Goal: Information Seeking & Learning: Get advice/opinions

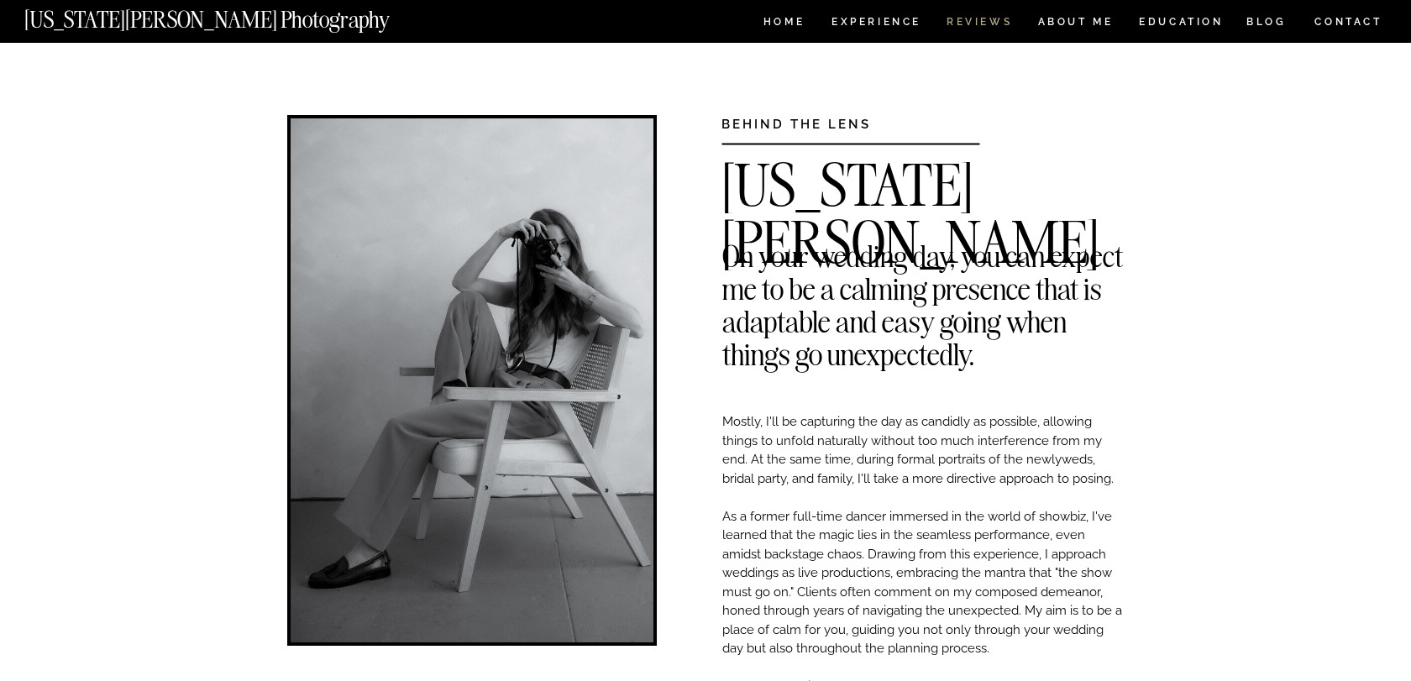
click at [996, 24] on nav "REVIEWS" at bounding box center [977, 24] width 63 height 14
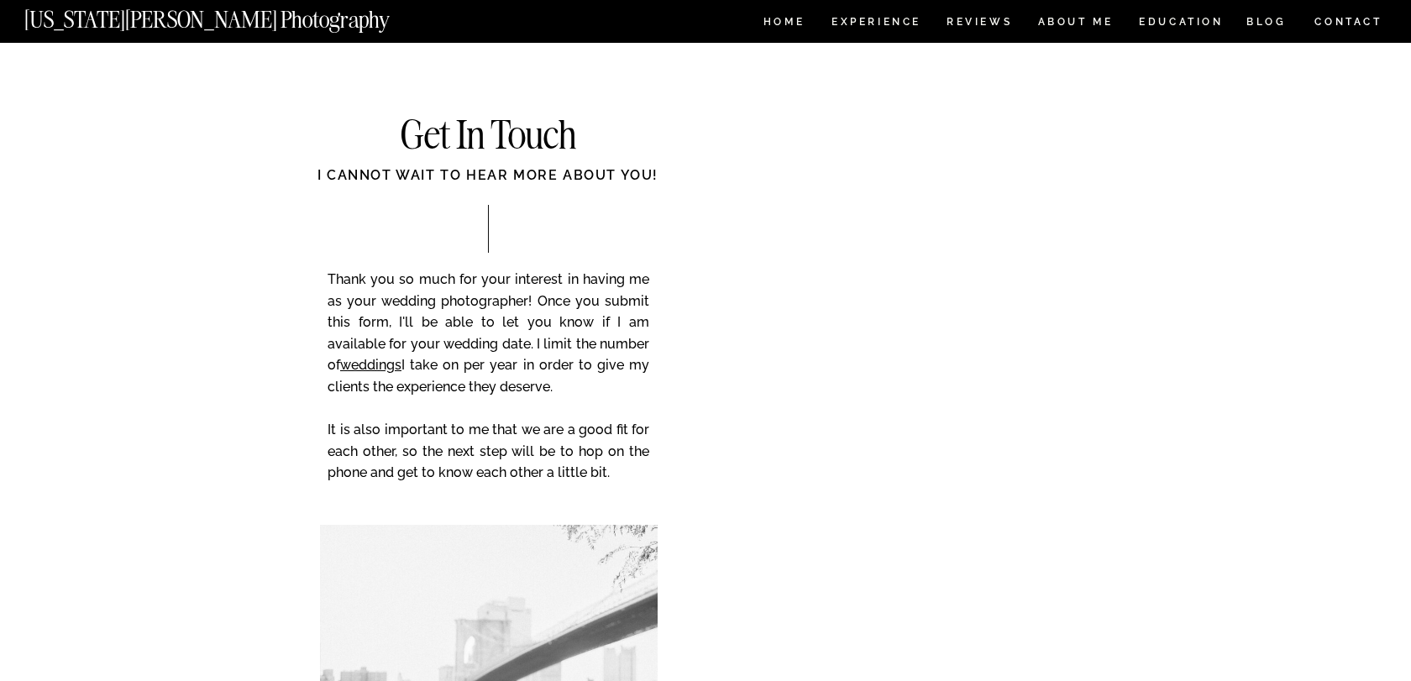
scroll to position [5106, 0]
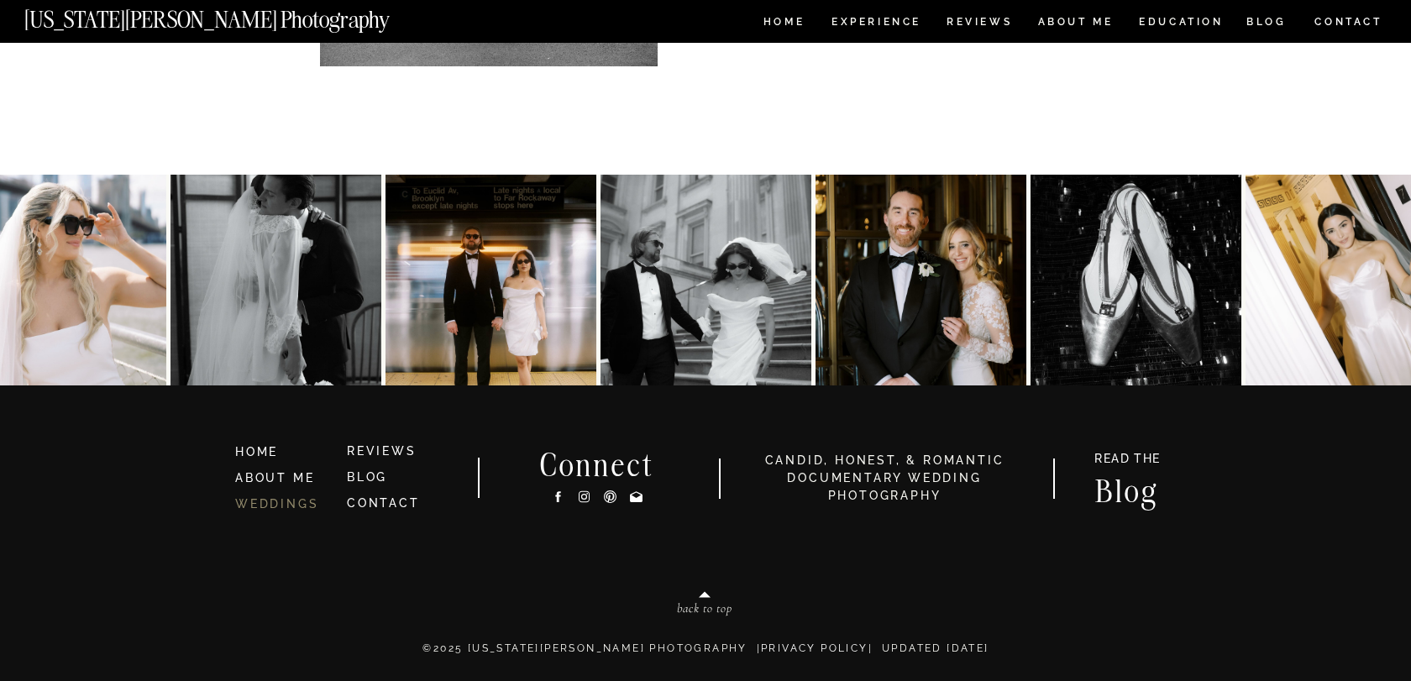
click at [301, 507] on link "WEDDINGS" at bounding box center [276, 503] width 83 height 13
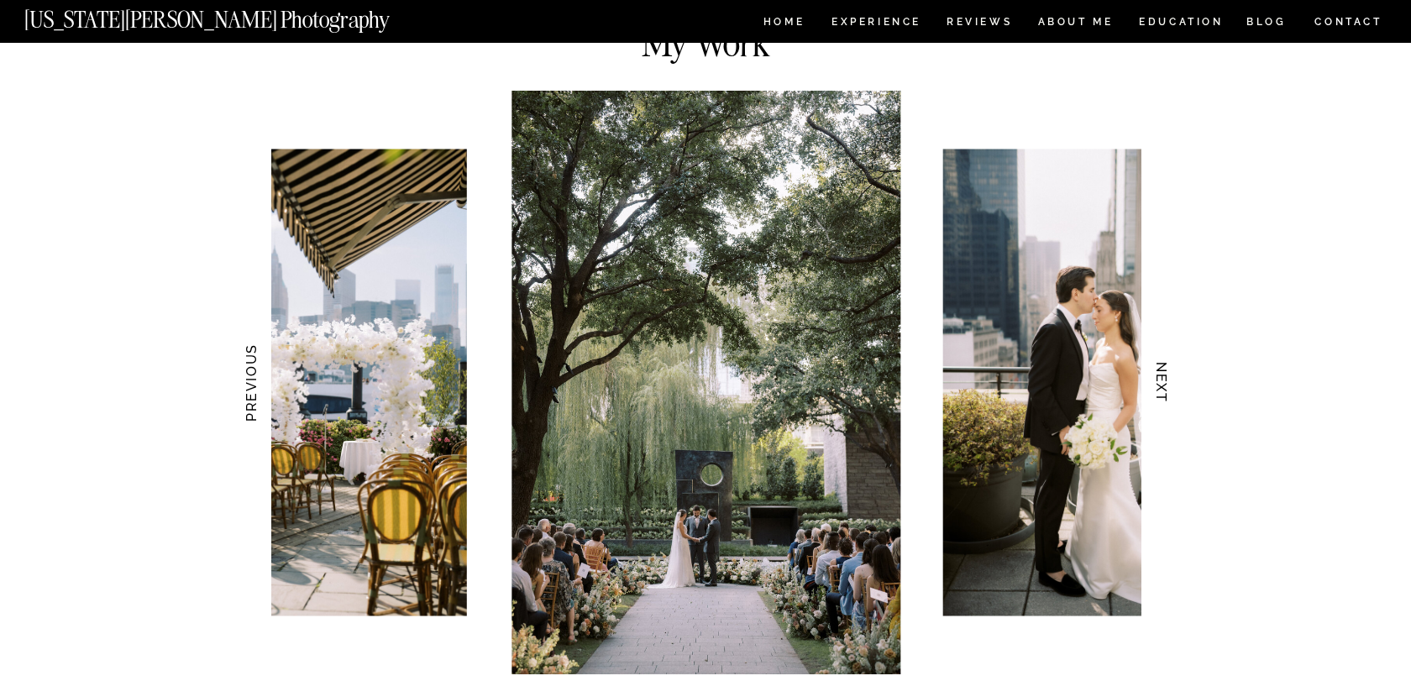
scroll to position [1564, 0]
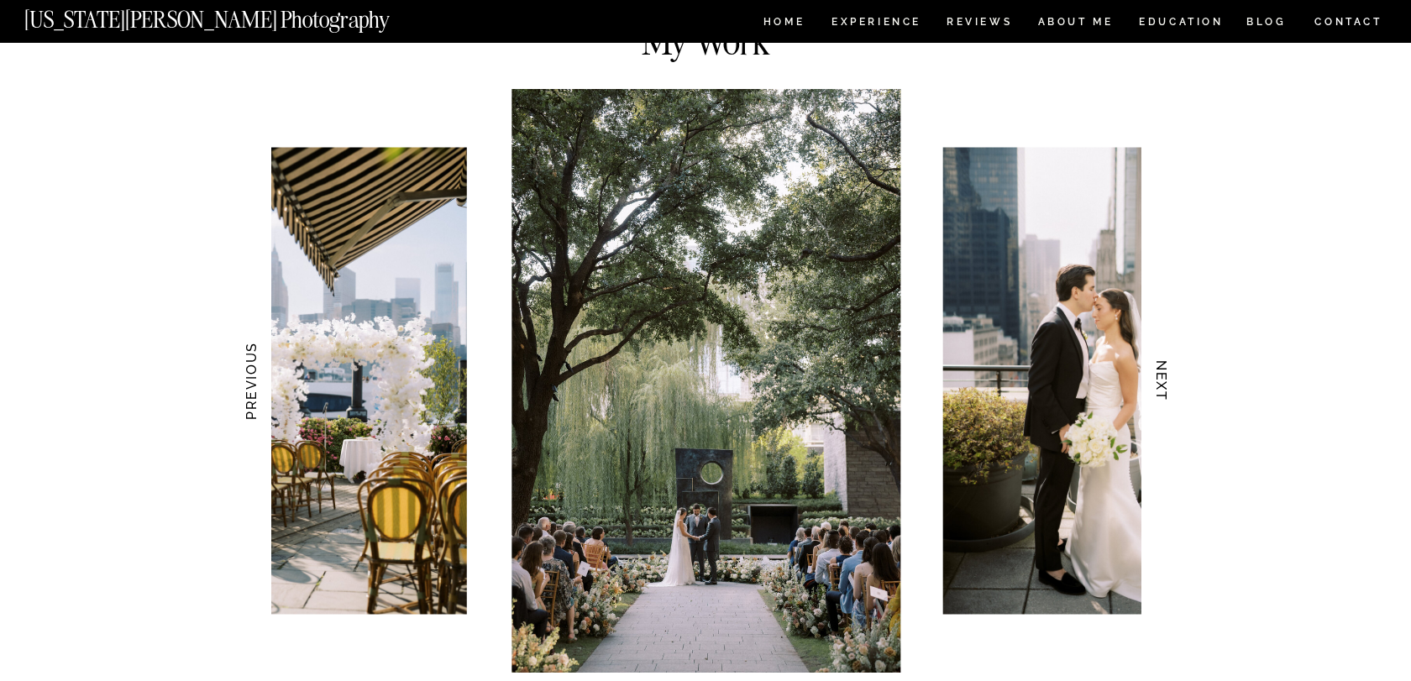
click at [1167, 380] on h3 "NEXT" at bounding box center [1162, 381] width 18 height 106
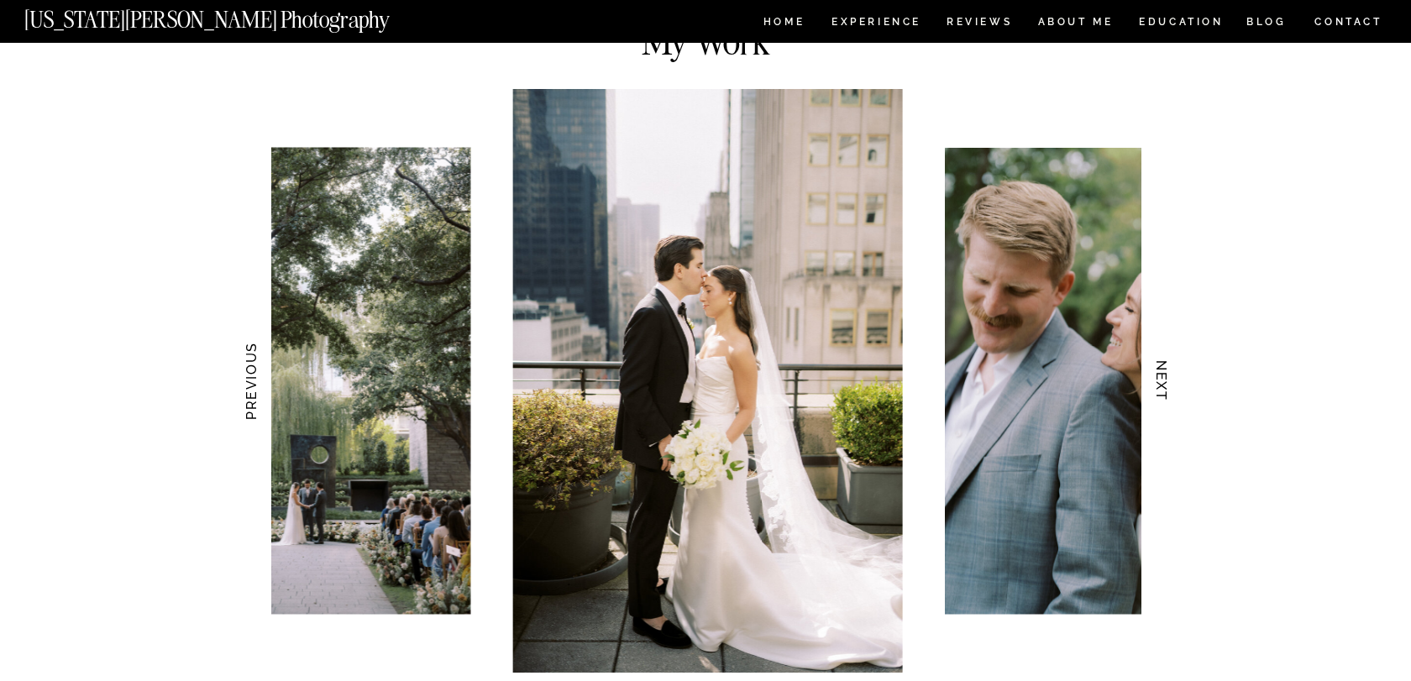
click at [1167, 380] on h3 "NEXT" at bounding box center [1162, 381] width 18 height 106
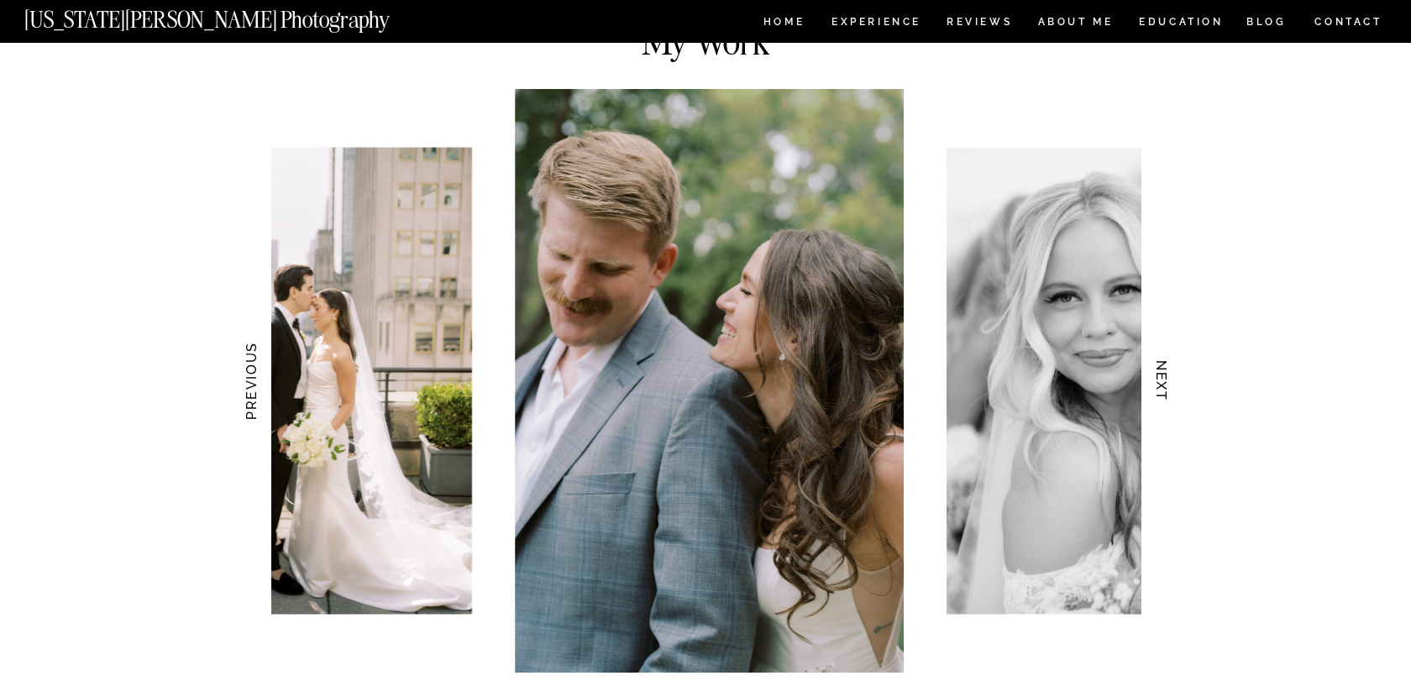
click at [1167, 380] on h3 "NEXT" at bounding box center [1162, 381] width 18 height 106
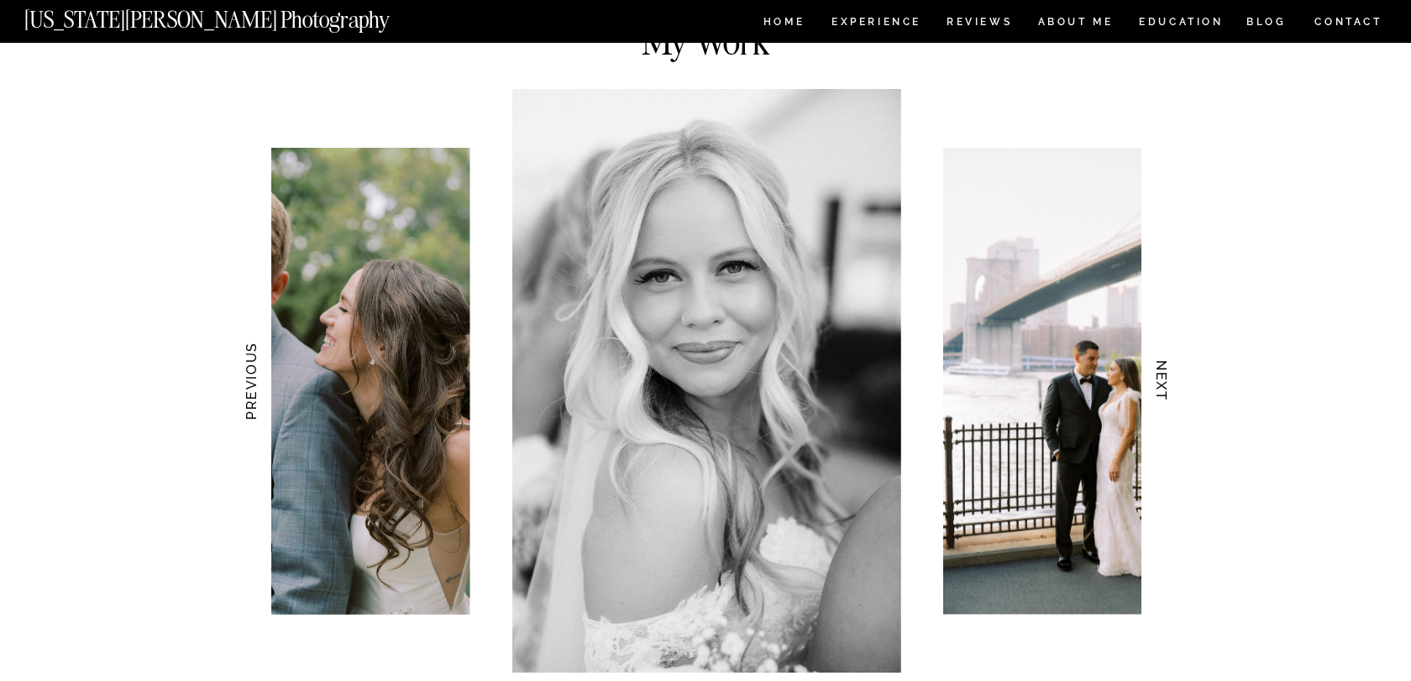
click at [1166, 380] on h3 "NEXT" at bounding box center [1162, 381] width 18 height 106
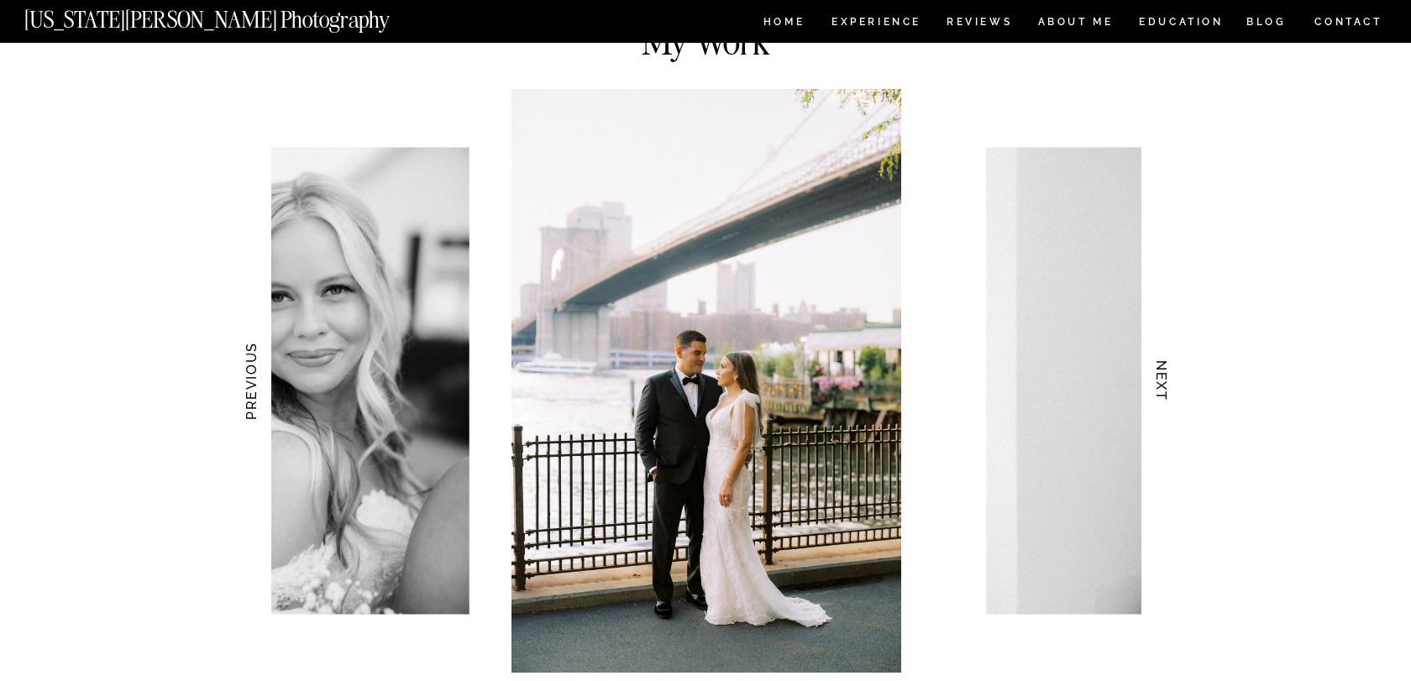
click at [1166, 380] on h3 "NEXT" at bounding box center [1162, 381] width 18 height 106
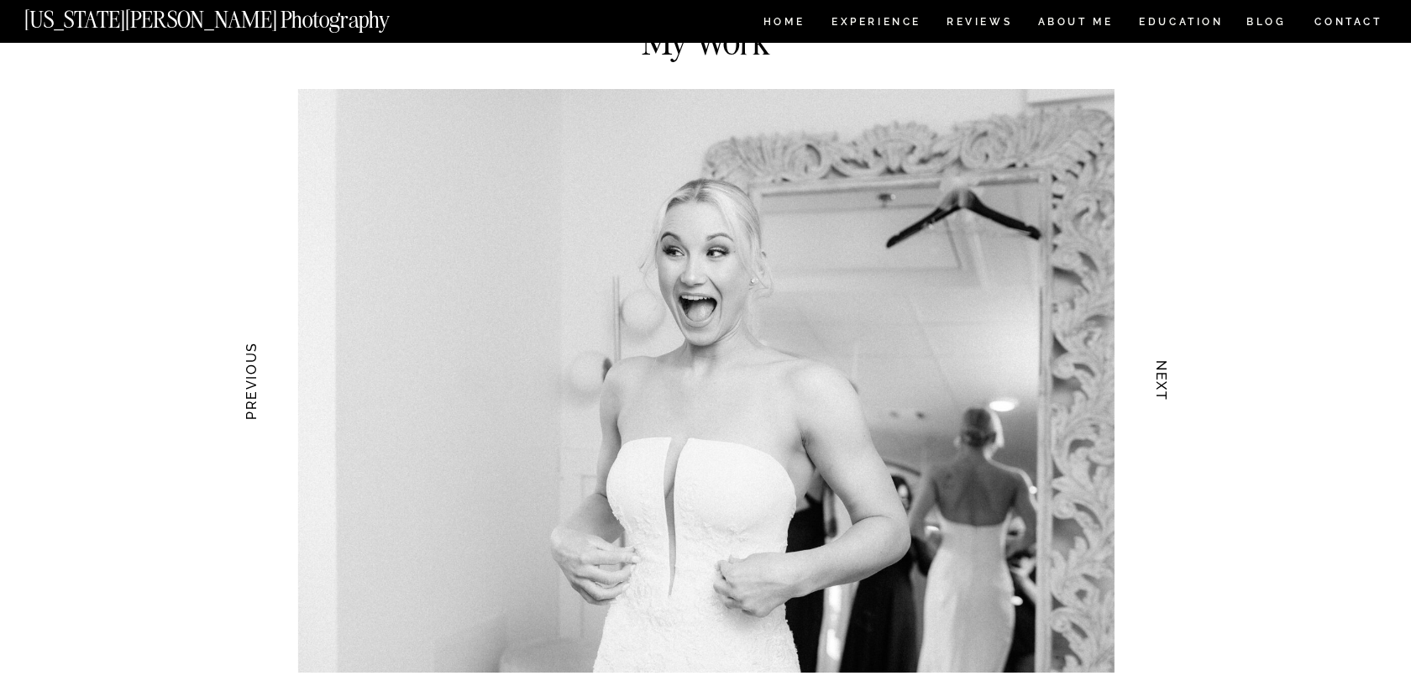
click at [1166, 380] on h3 "NEXT" at bounding box center [1162, 381] width 18 height 106
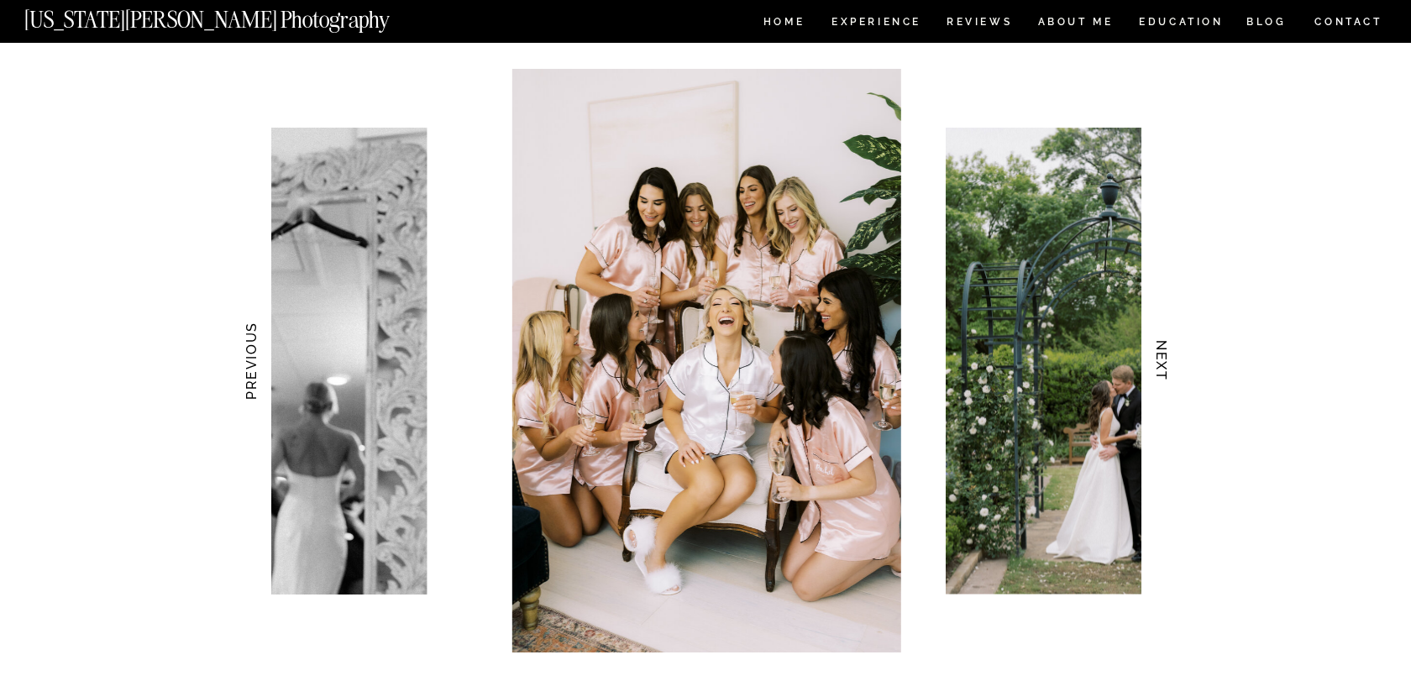
scroll to position [1589, 0]
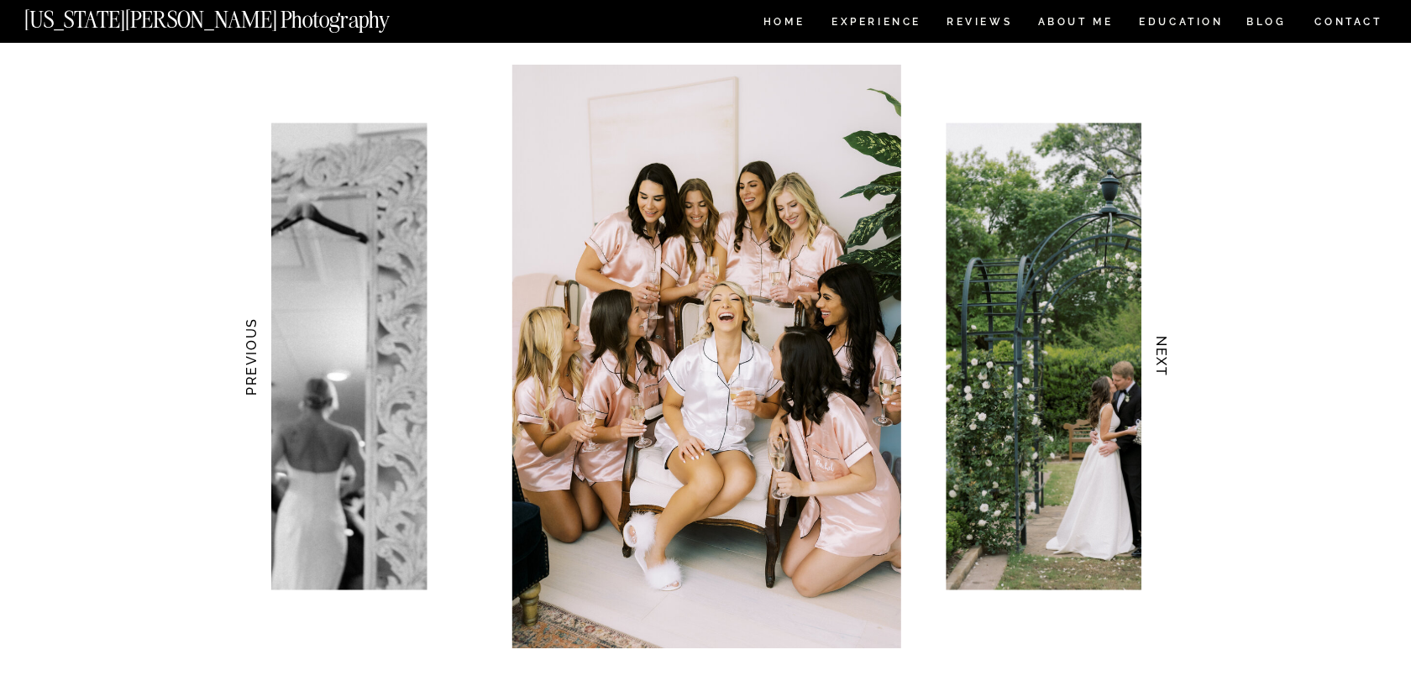
click at [1166, 380] on h3 "NEXT" at bounding box center [1162, 357] width 18 height 106
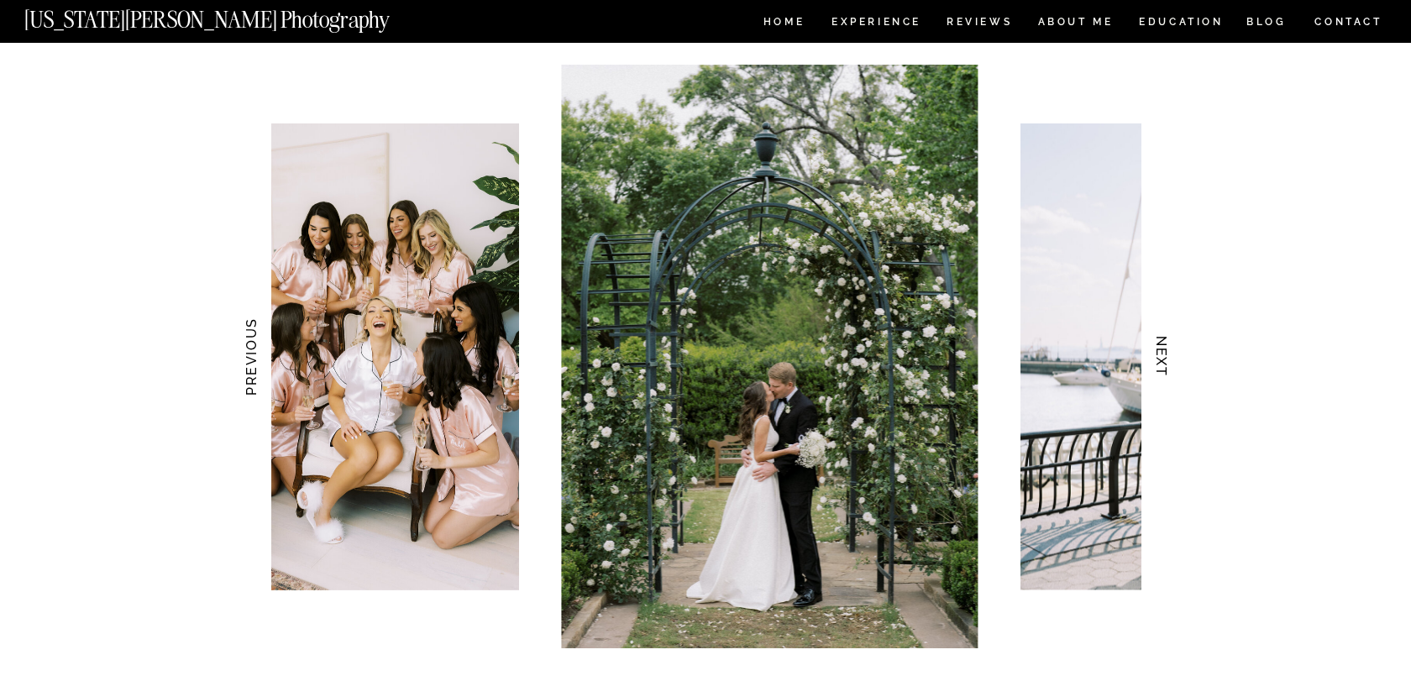
click at [1166, 380] on h3 "NEXT" at bounding box center [1162, 357] width 18 height 106
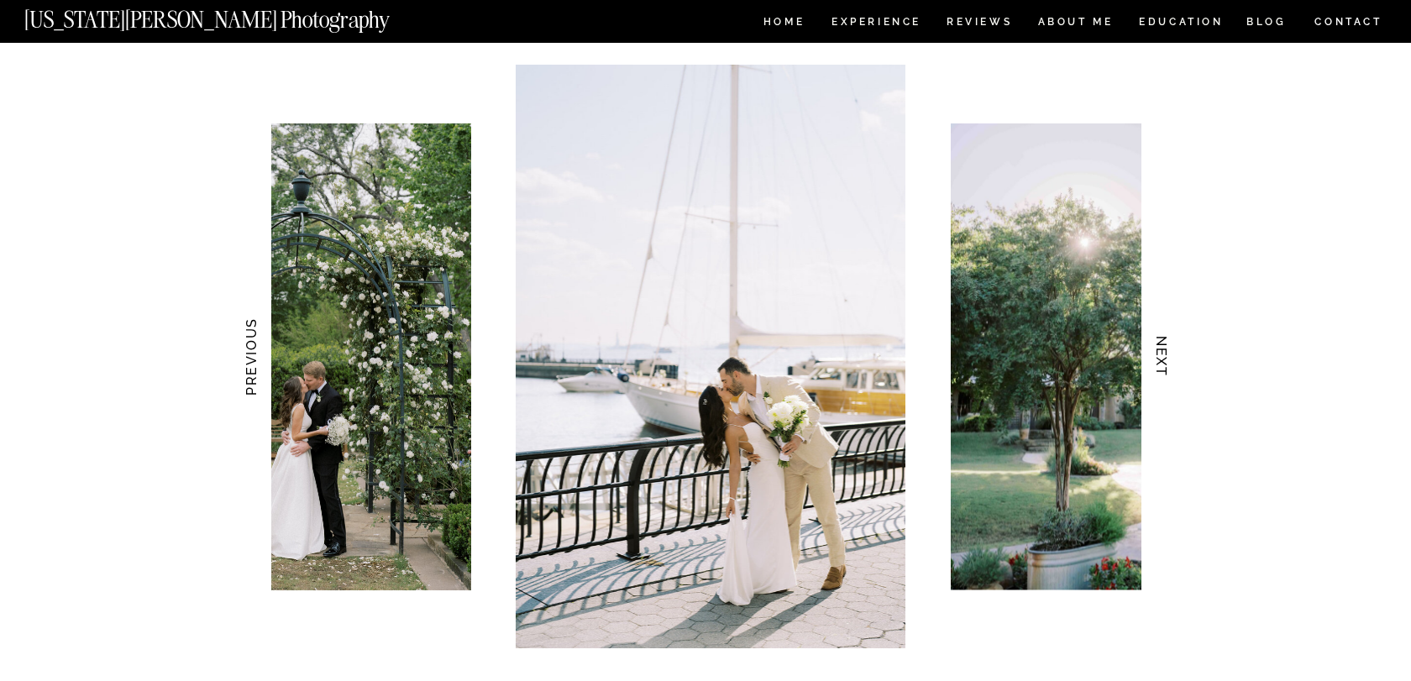
click at [1166, 380] on h3 "NEXT" at bounding box center [1162, 357] width 18 height 106
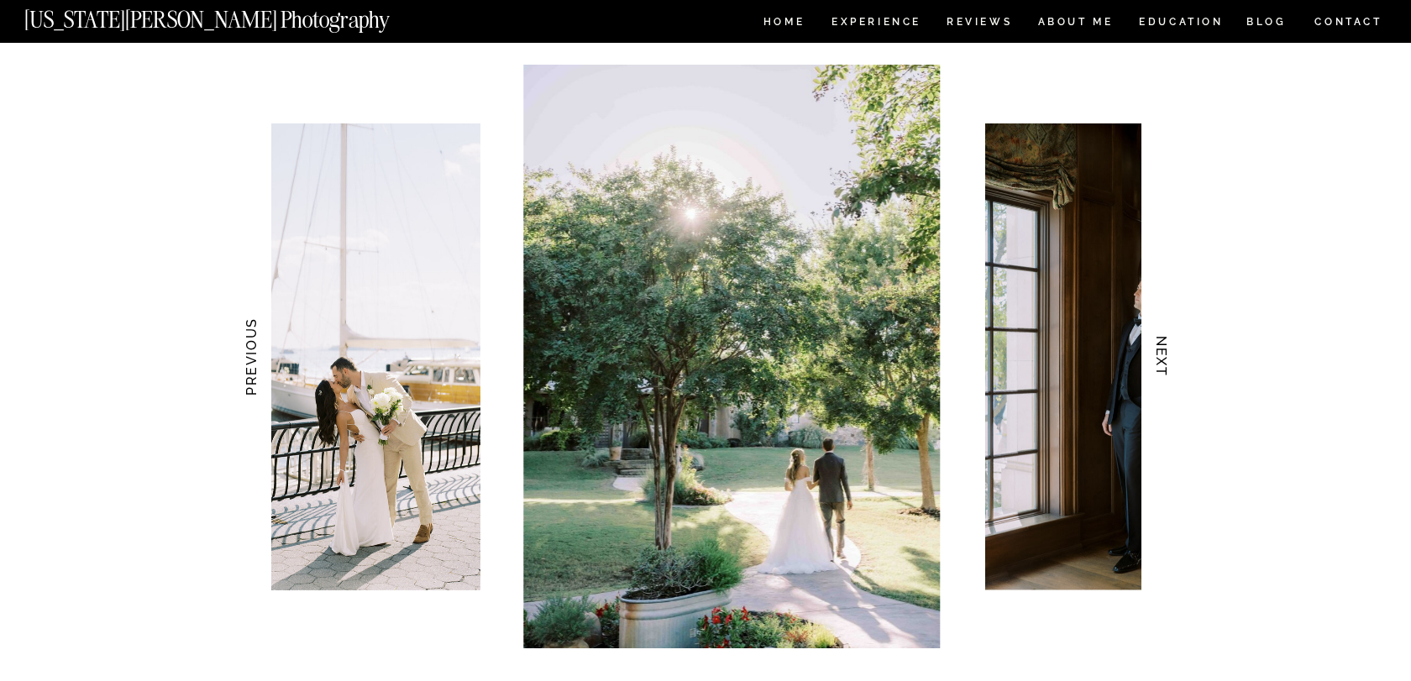
click at [1166, 380] on h3 "NEXT" at bounding box center [1162, 357] width 18 height 106
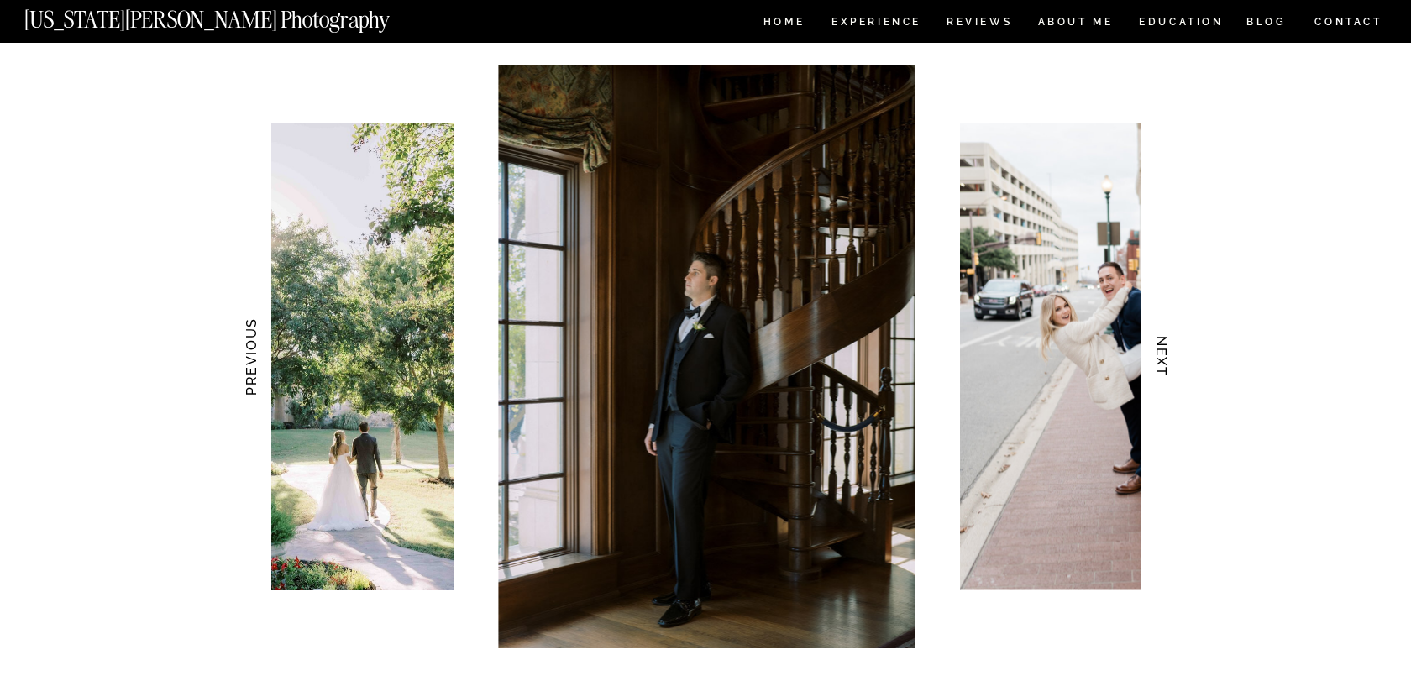
click at [1166, 381] on h3 "NEXT" at bounding box center [1162, 357] width 18 height 106
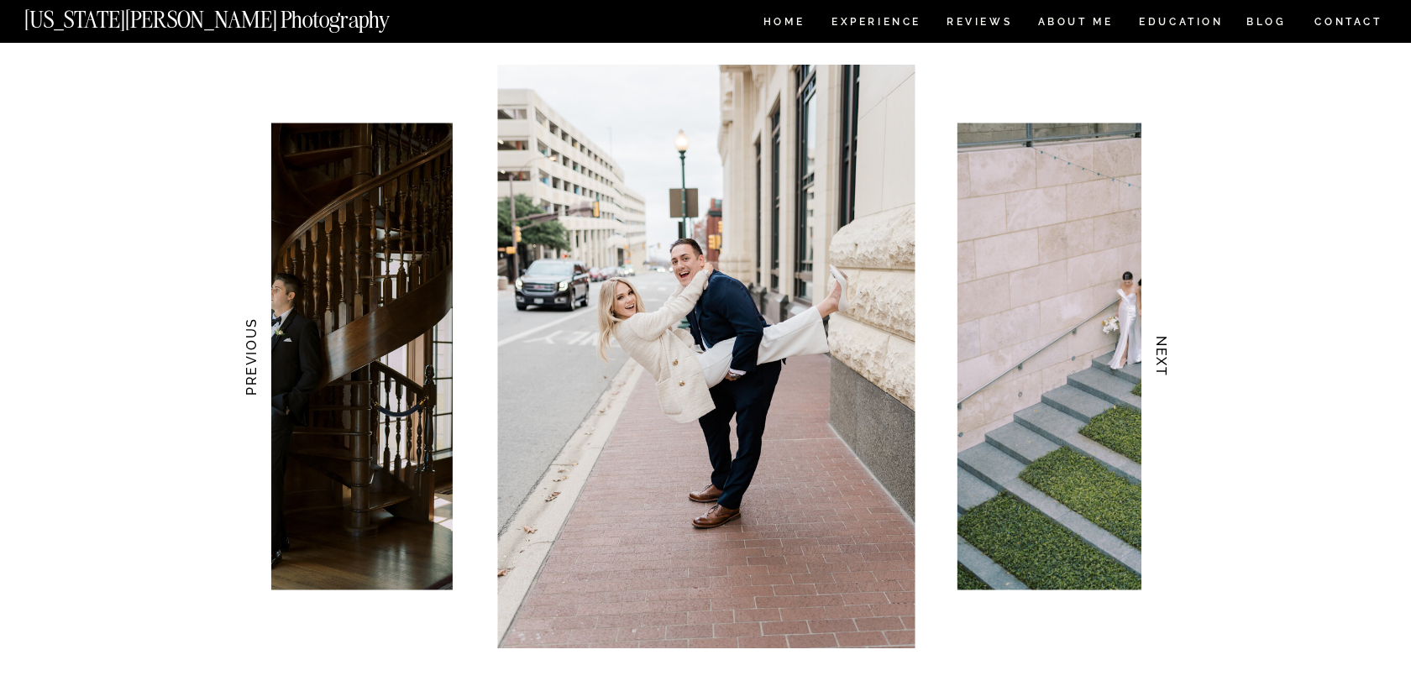
click at [1166, 381] on h3 "NEXT" at bounding box center [1162, 357] width 18 height 106
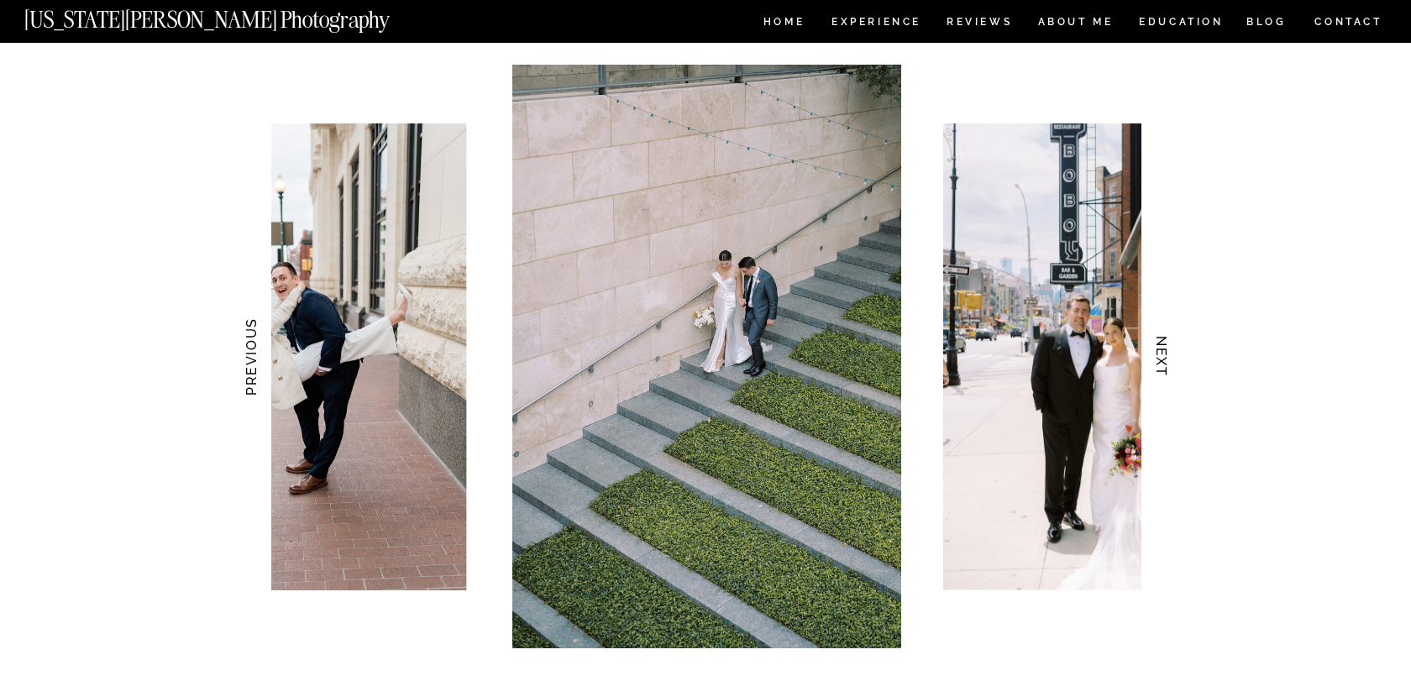
click at [1166, 381] on h3 "NEXT" at bounding box center [1162, 357] width 18 height 106
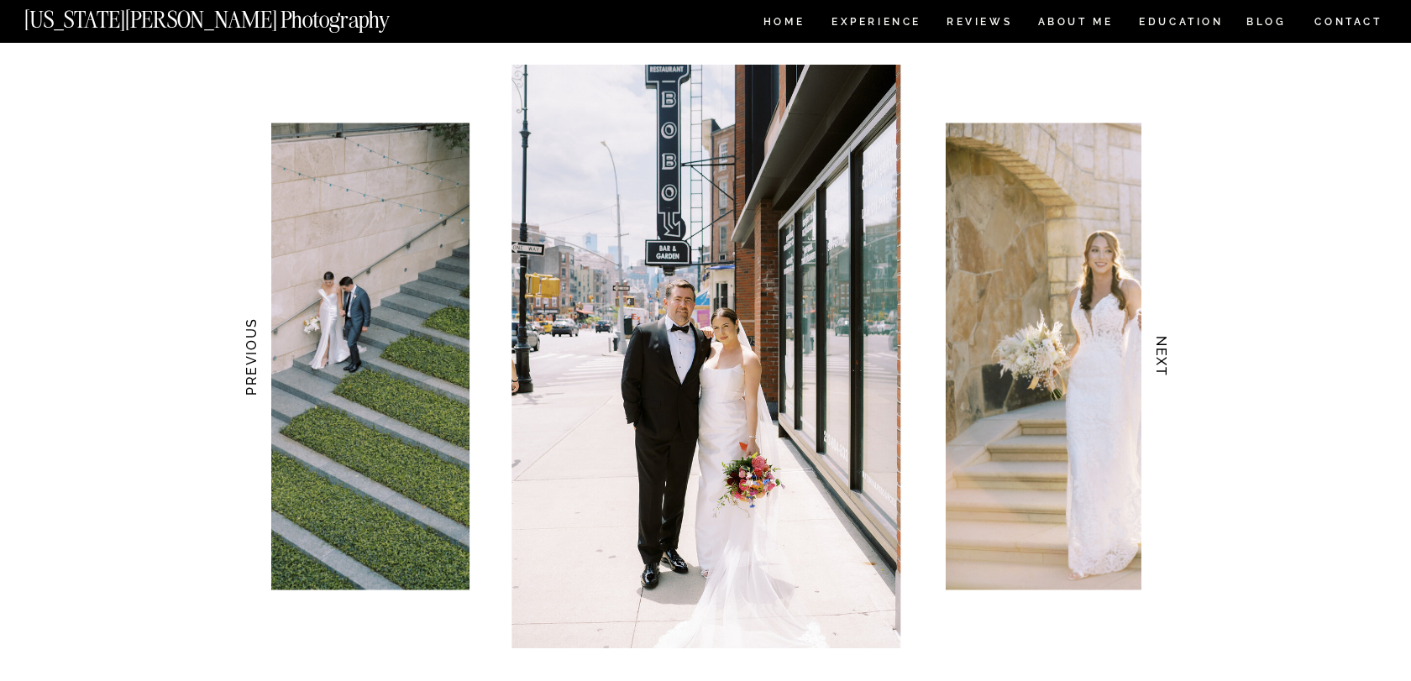
click at [1166, 381] on h3 "NEXT" at bounding box center [1162, 357] width 18 height 106
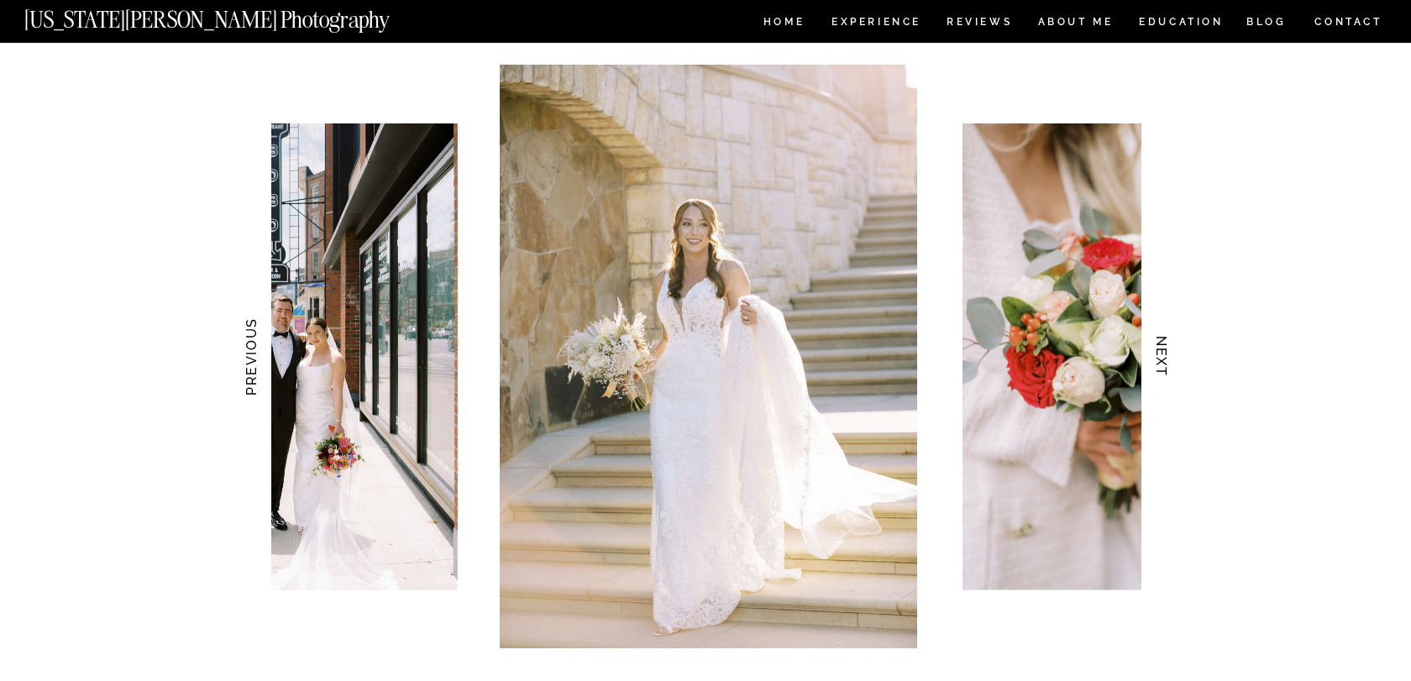
click at [1166, 381] on h3 "NEXT" at bounding box center [1162, 357] width 18 height 106
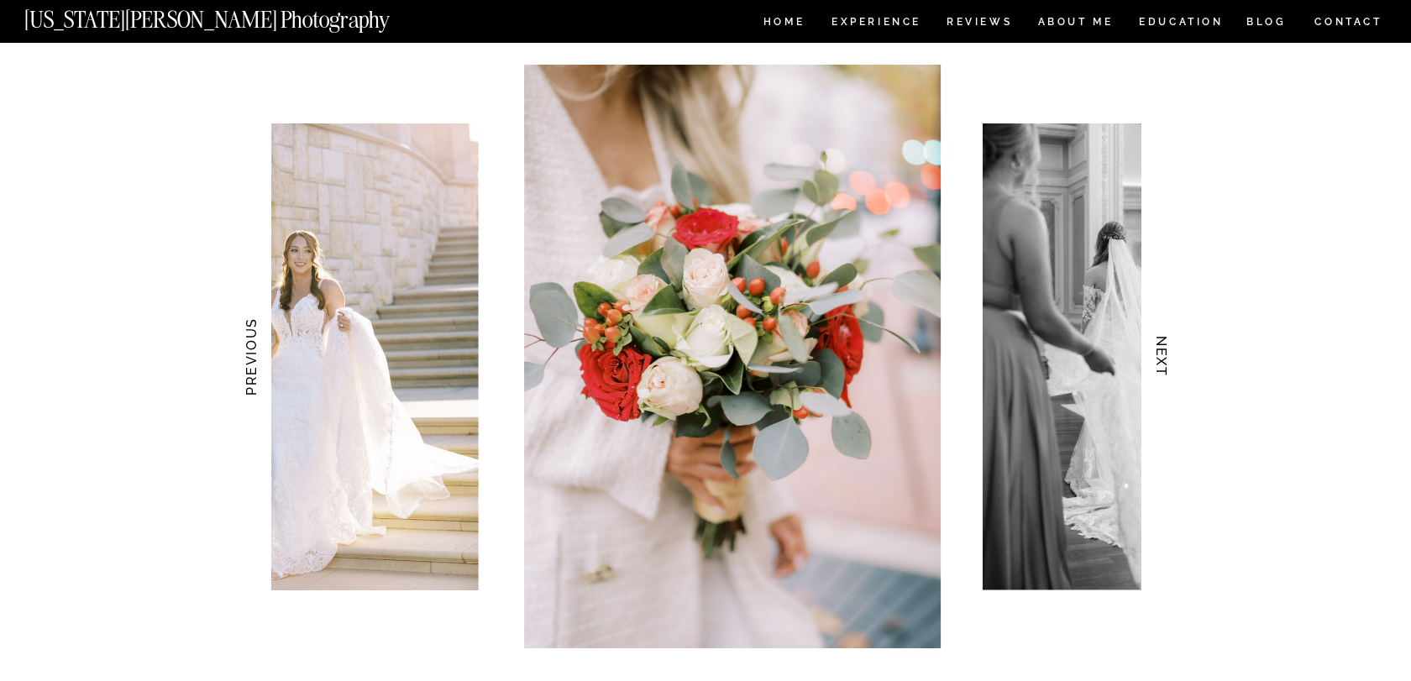
click at [1166, 381] on h3 "NEXT" at bounding box center [1162, 357] width 18 height 106
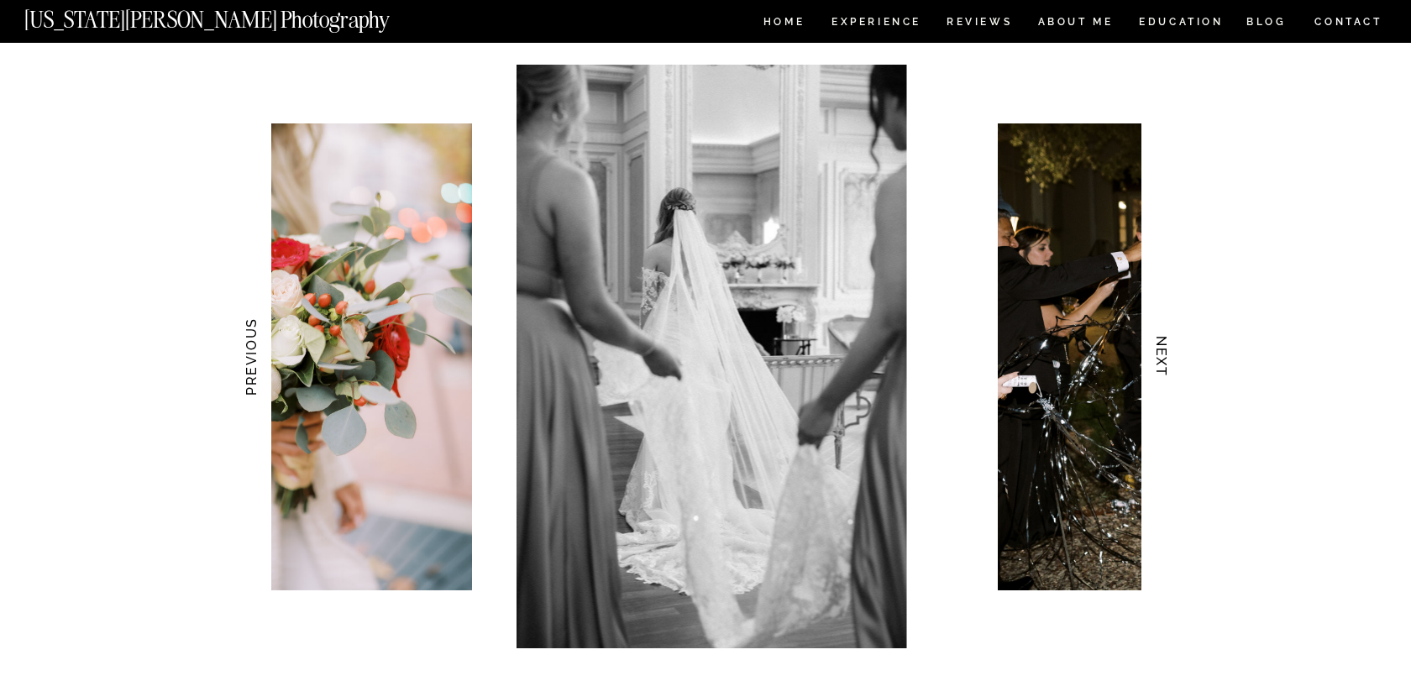
click at [1166, 381] on h3 "NEXT" at bounding box center [1162, 357] width 18 height 106
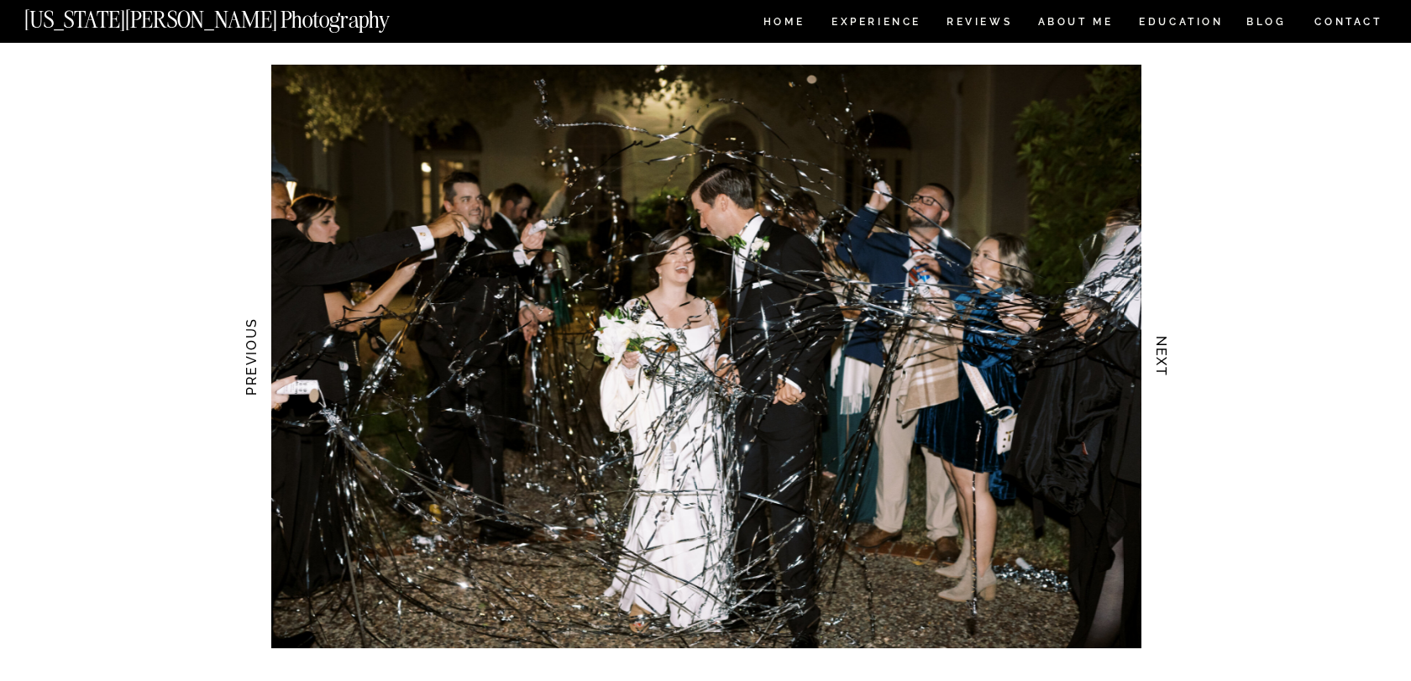
click at [1166, 381] on h3 "NEXT" at bounding box center [1162, 357] width 18 height 106
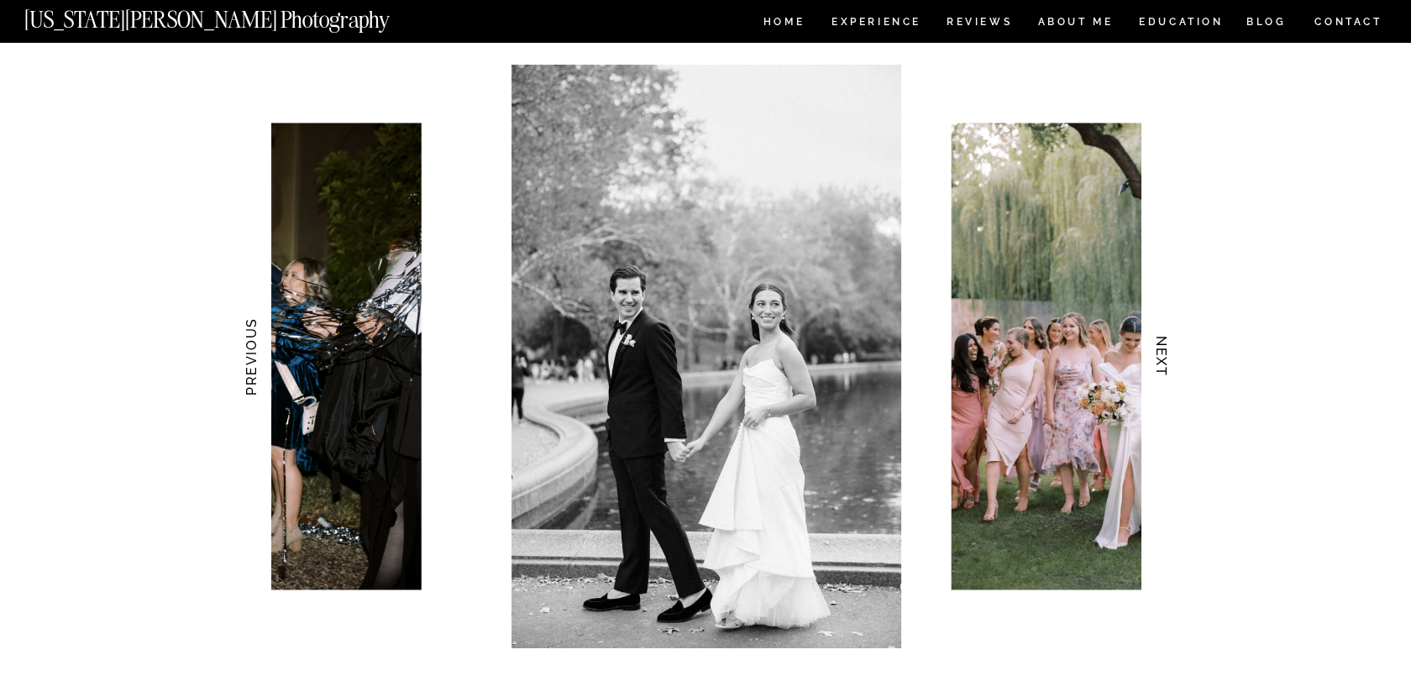
click at [1166, 381] on h3 "NEXT" at bounding box center [1162, 357] width 18 height 106
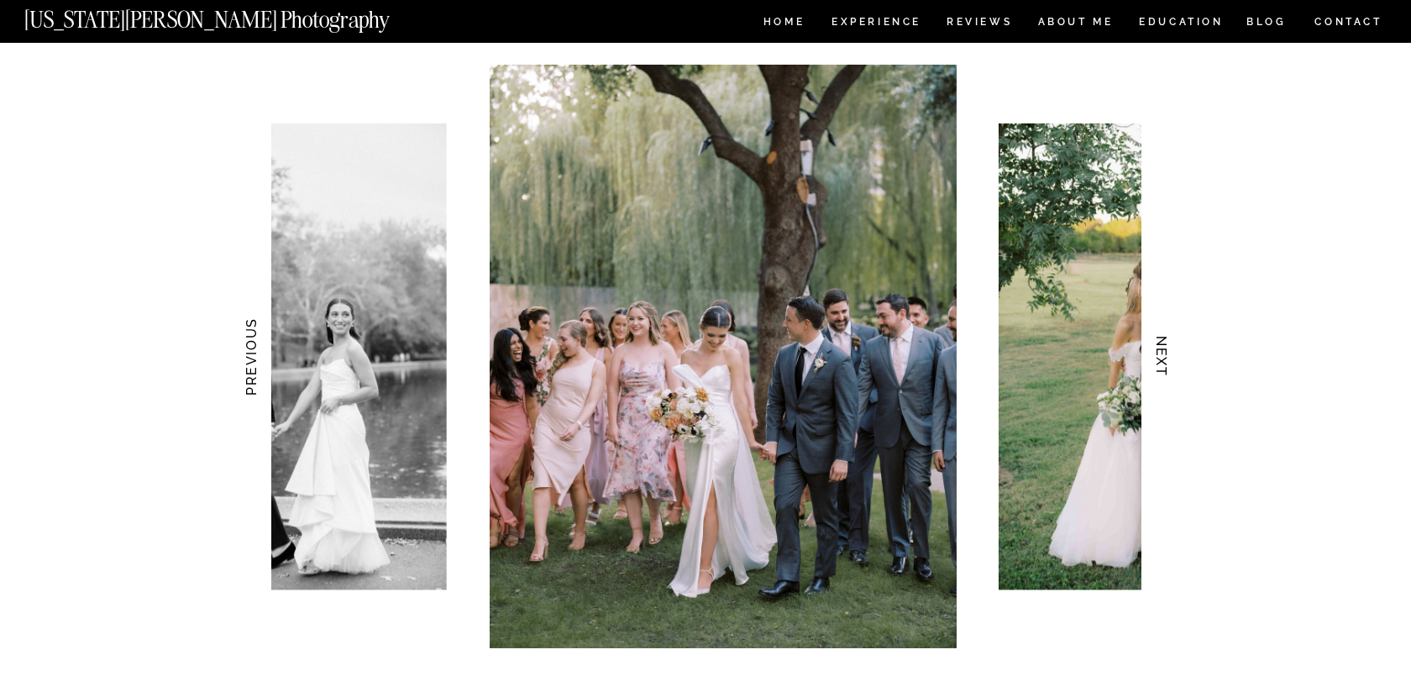
click at [1166, 381] on h3 "NEXT" at bounding box center [1162, 357] width 18 height 106
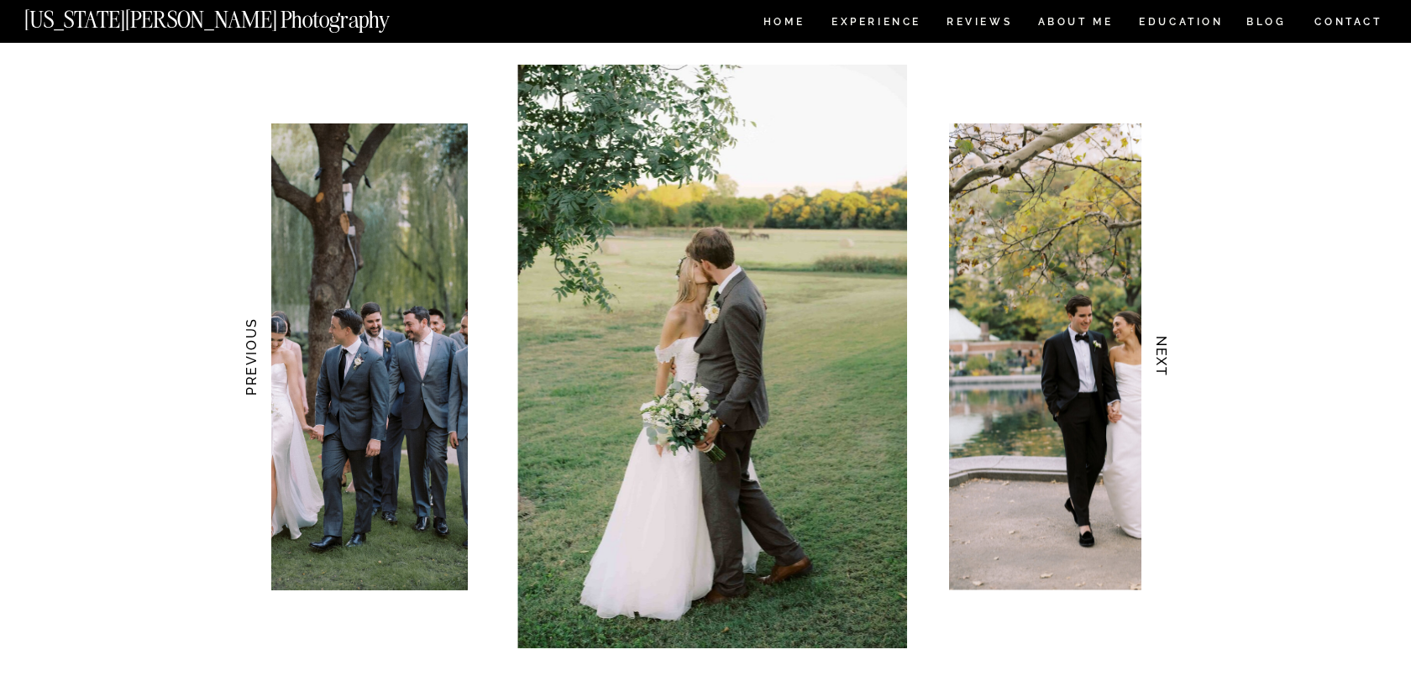
click at [1166, 381] on h3 "NEXT" at bounding box center [1162, 357] width 18 height 106
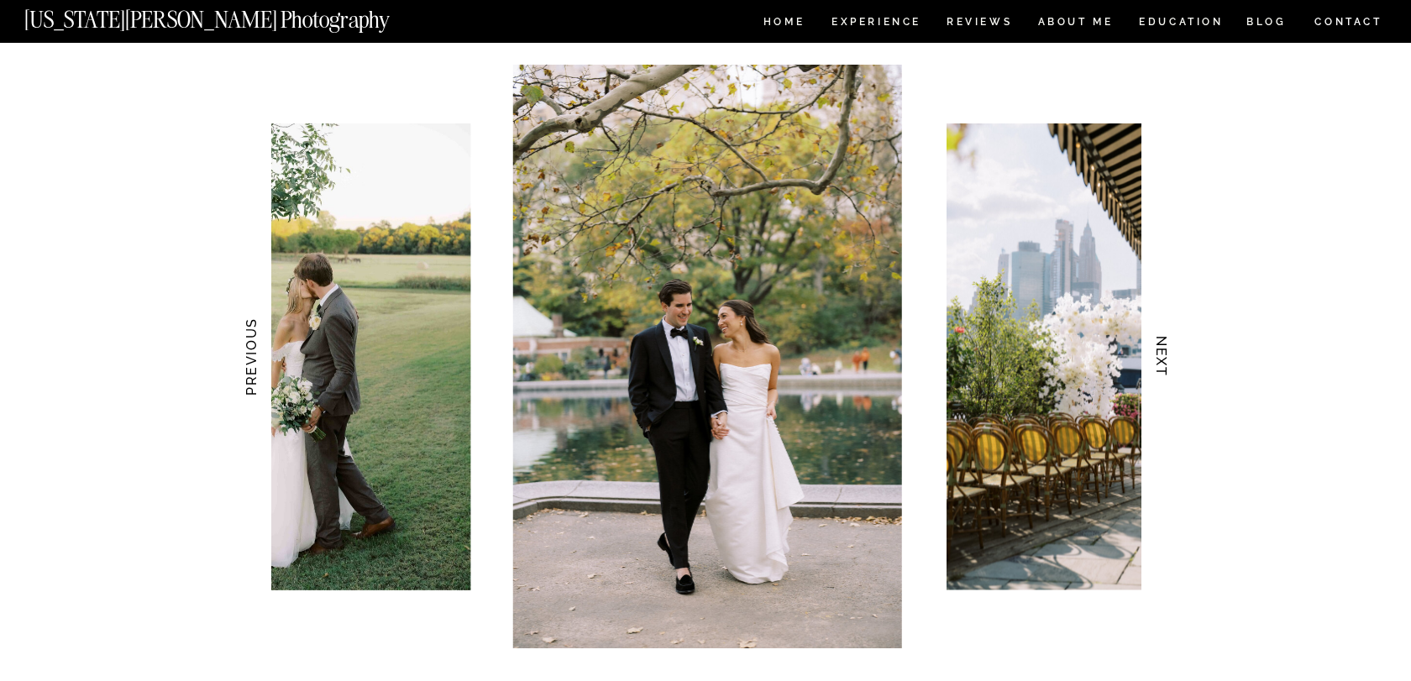
click at [1166, 382] on h3 "NEXT" at bounding box center [1162, 357] width 18 height 106
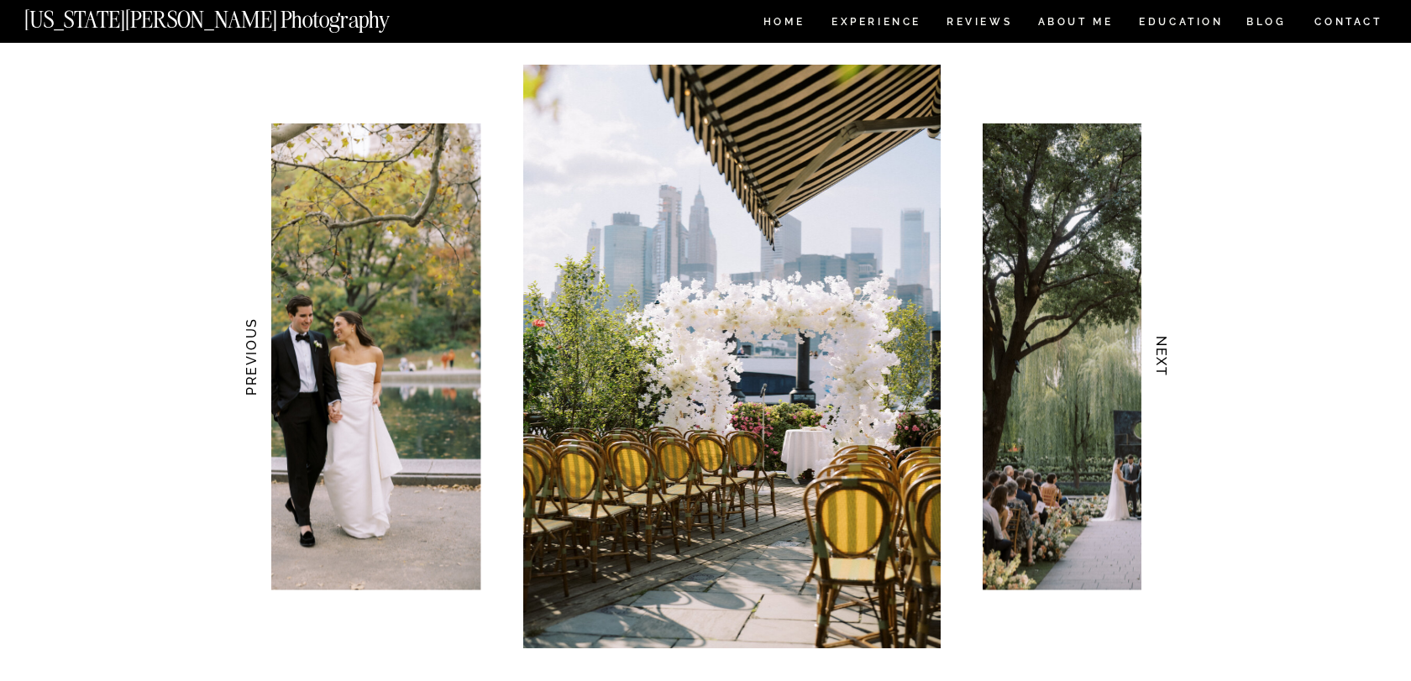
click at [1166, 382] on h3 "NEXT" at bounding box center [1162, 357] width 18 height 106
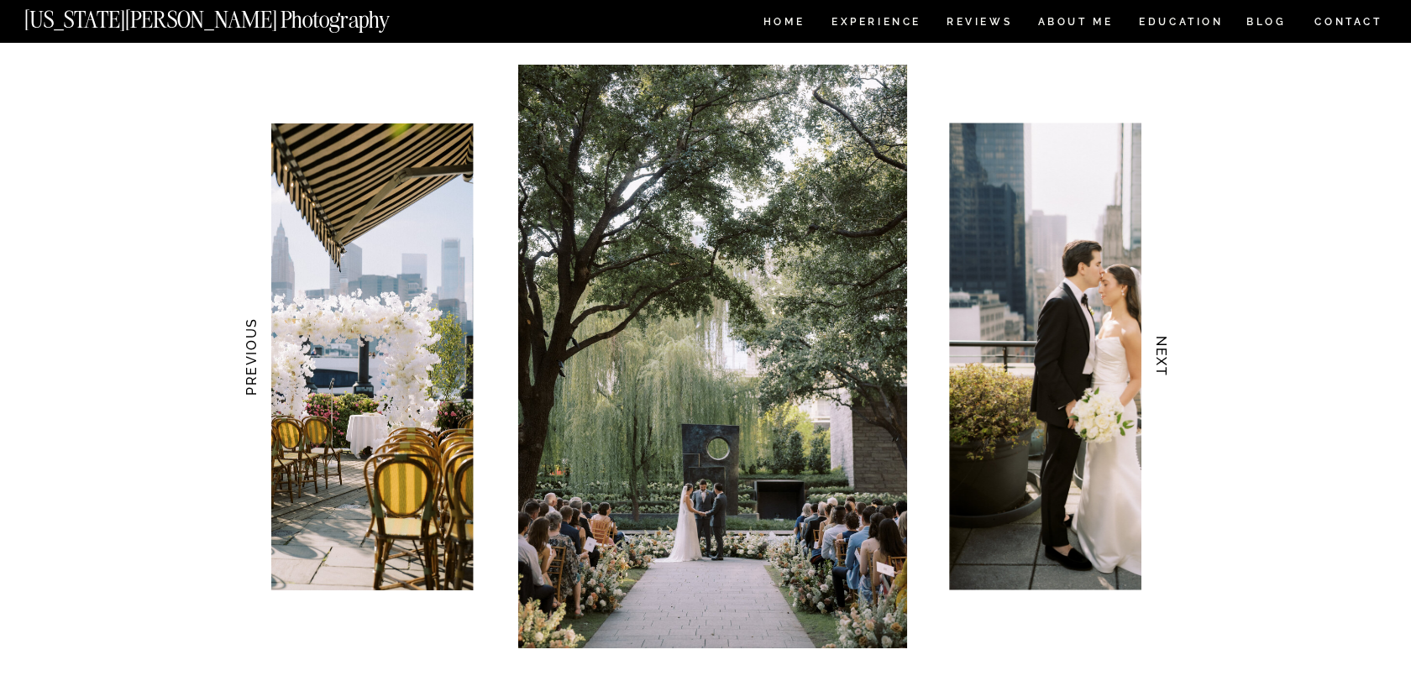
click at [1166, 382] on h3 "NEXT" at bounding box center [1162, 357] width 18 height 106
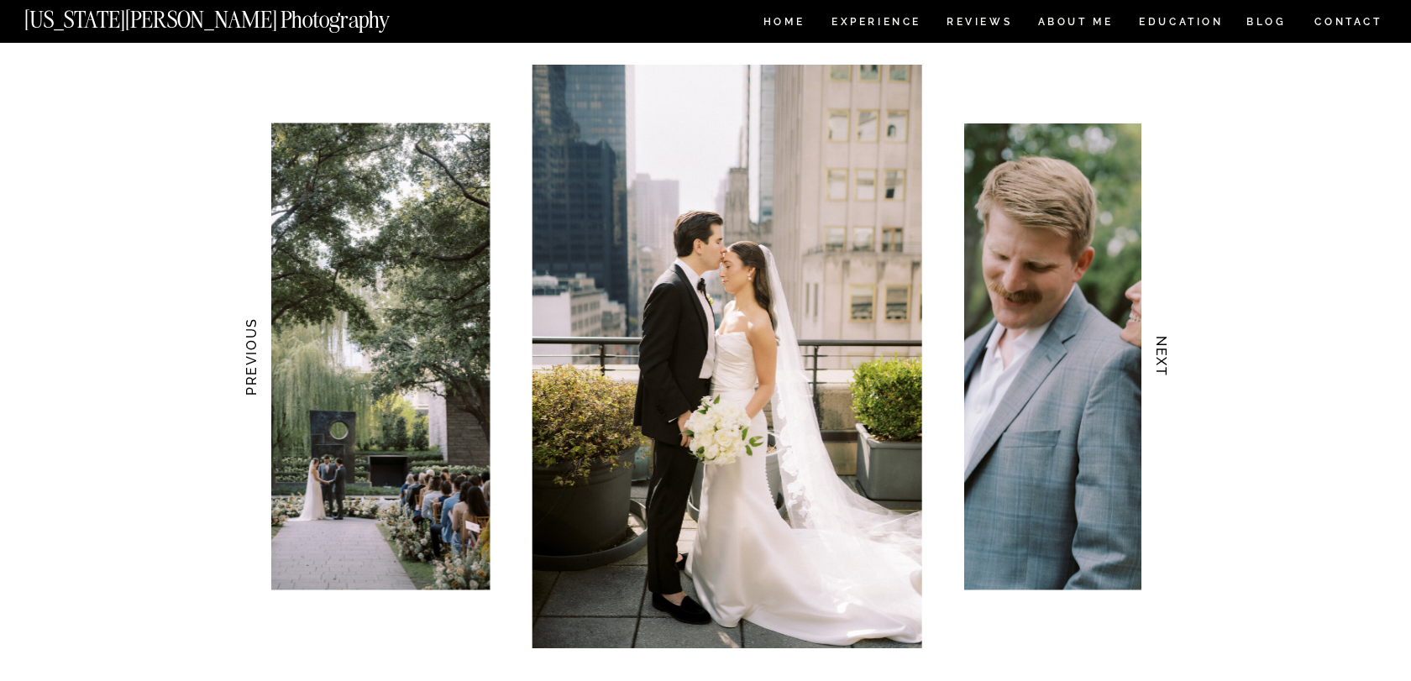
click at [1166, 382] on h3 "NEXT" at bounding box center [1162, 357] width 18 height 106
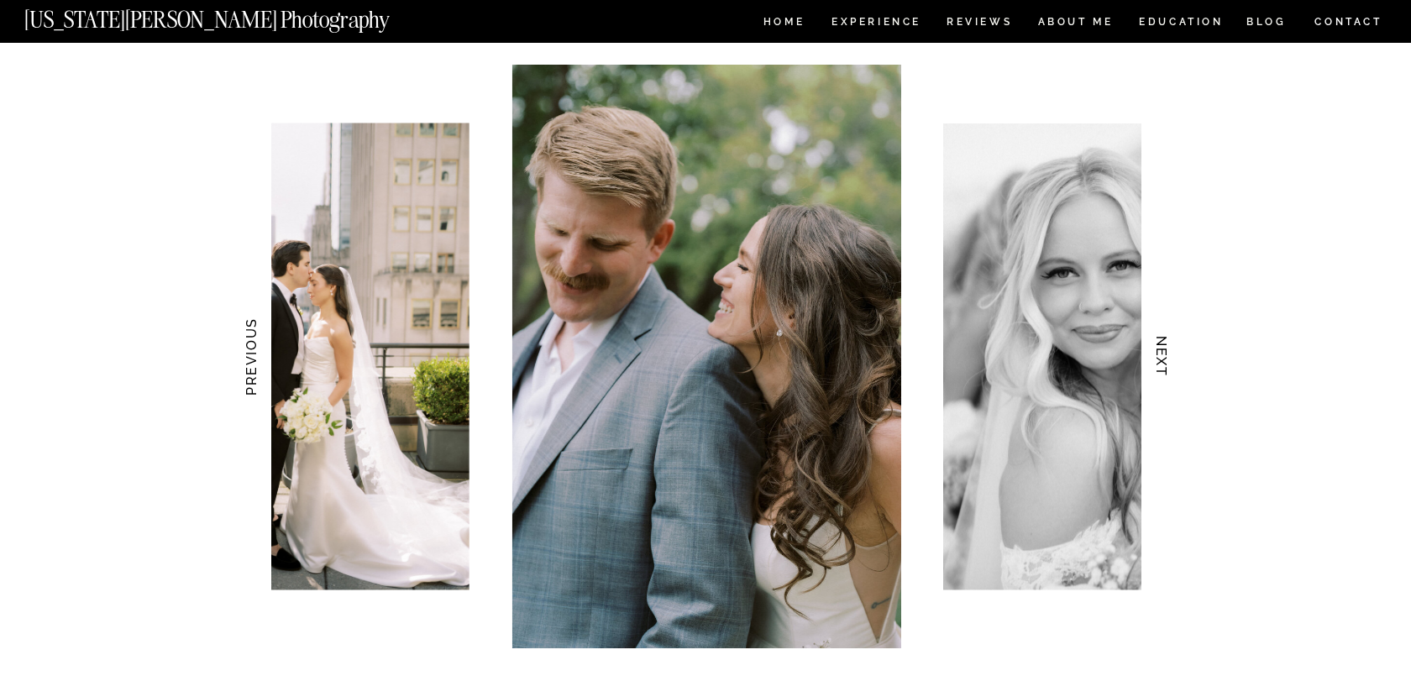
click at [1166, 382] on h3 "NEXT" at bounding box center [1162, 357] width 18 height 106
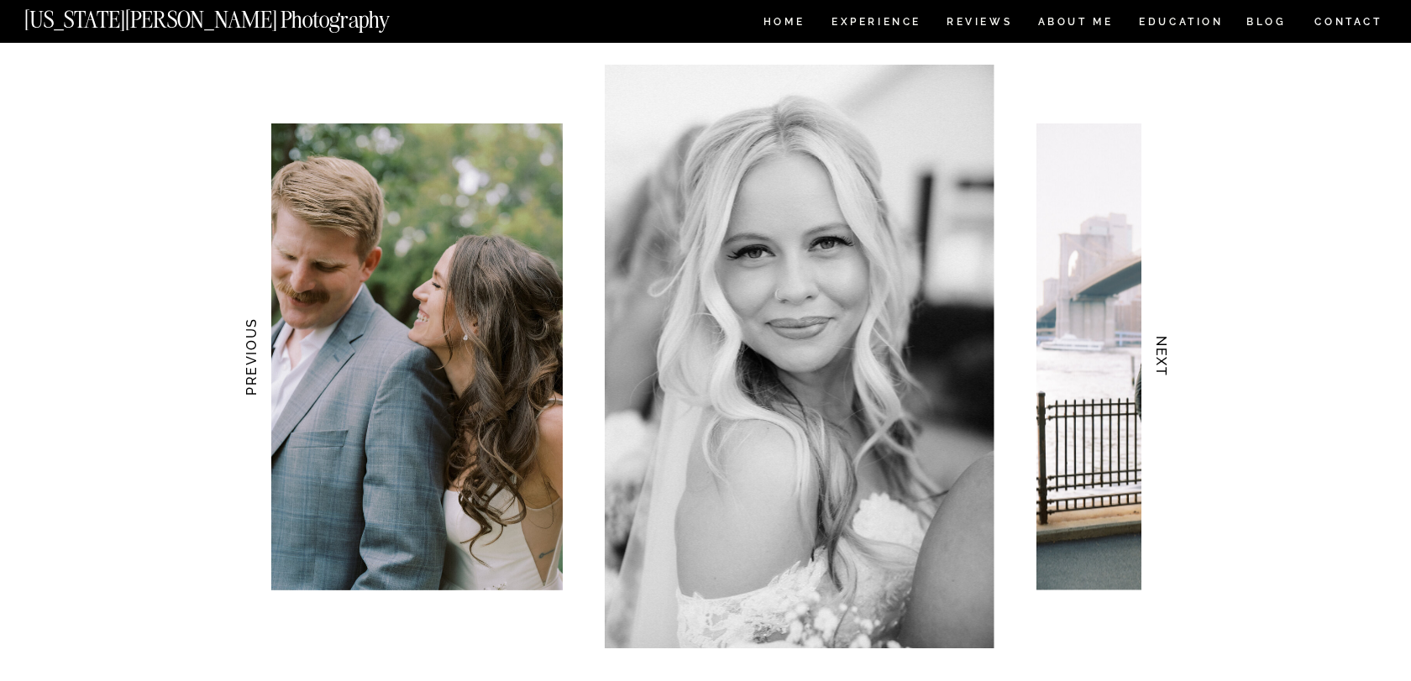
click at [1166, 382] on h3 "NEXT" at bounding box center [1162, 357] width 18 height 106
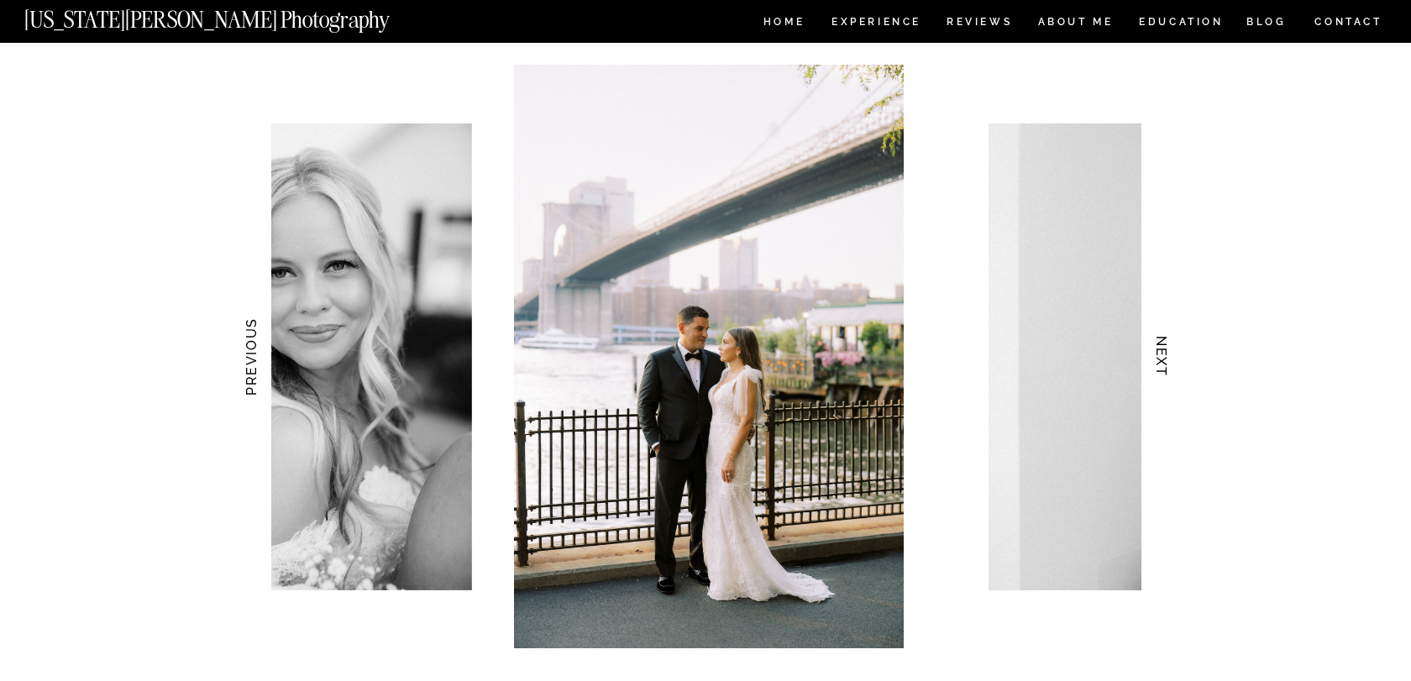
click at [1166, 382] on h3 "NEXT" at bounding box center [1162, 357] width 18 height 106
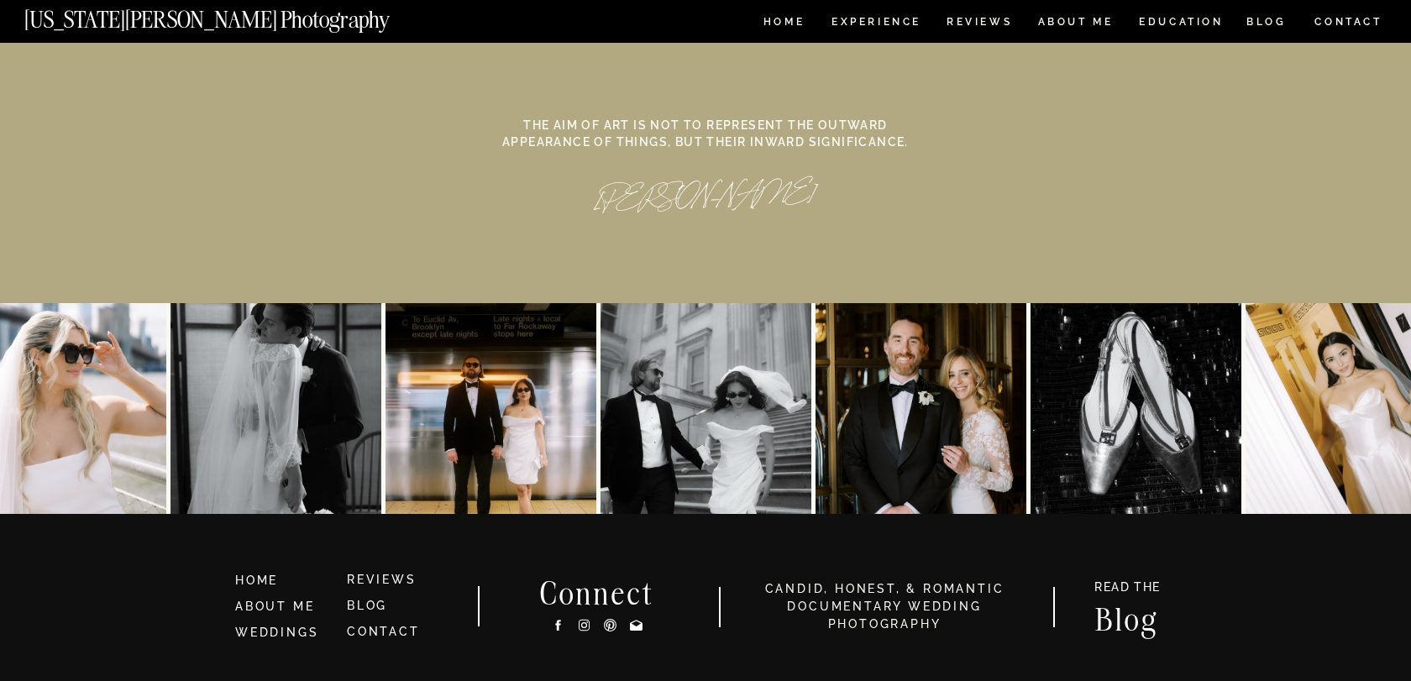
scroll to position [7830, 0]
